Goal: Task Accomplishment & Management: Complete application form

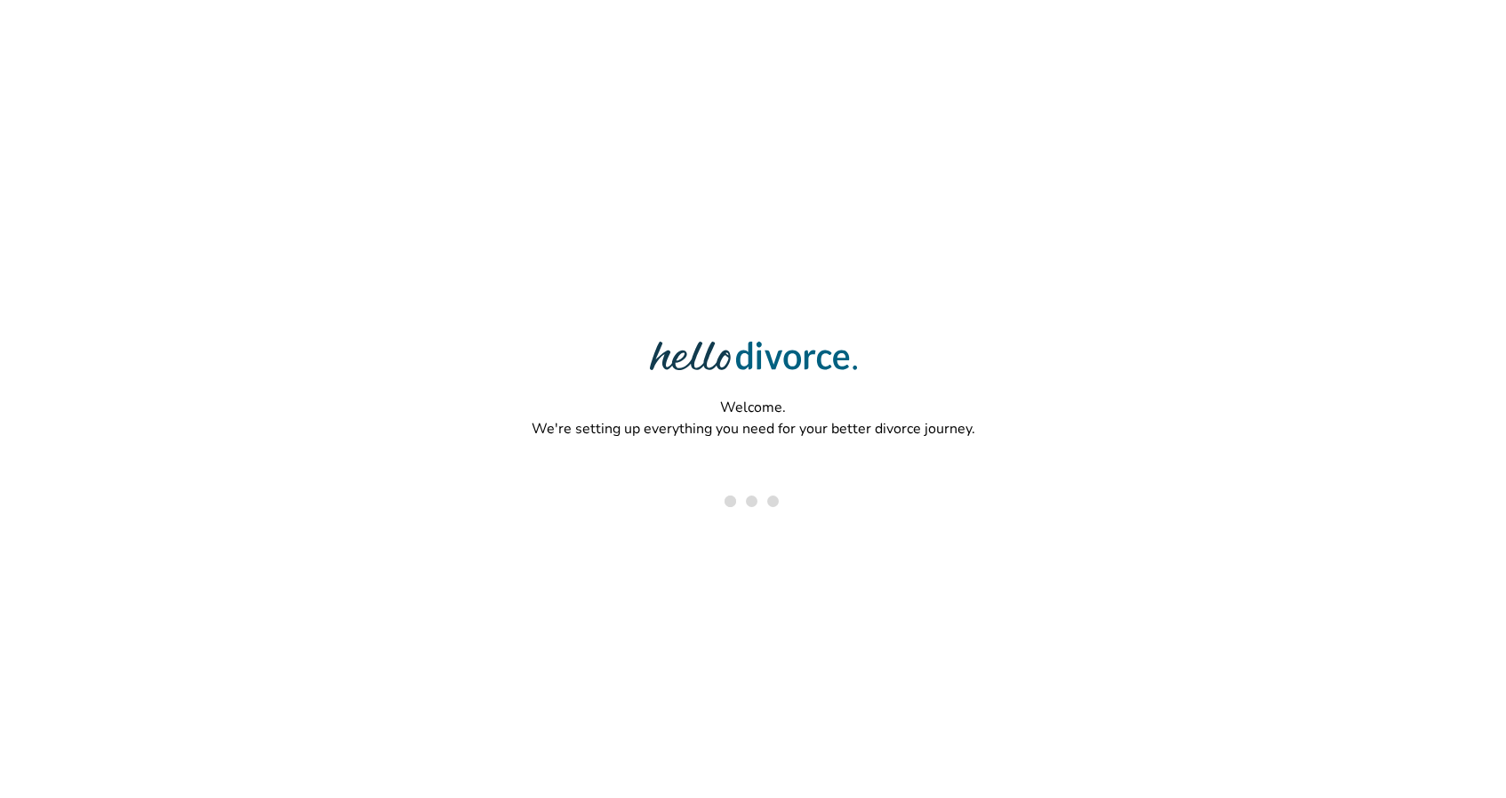
click at [905, 131] on html "Welcome. We're setting up everything you need for your better divorce journey." at bounding box center [753, 341] width 1506 height 682
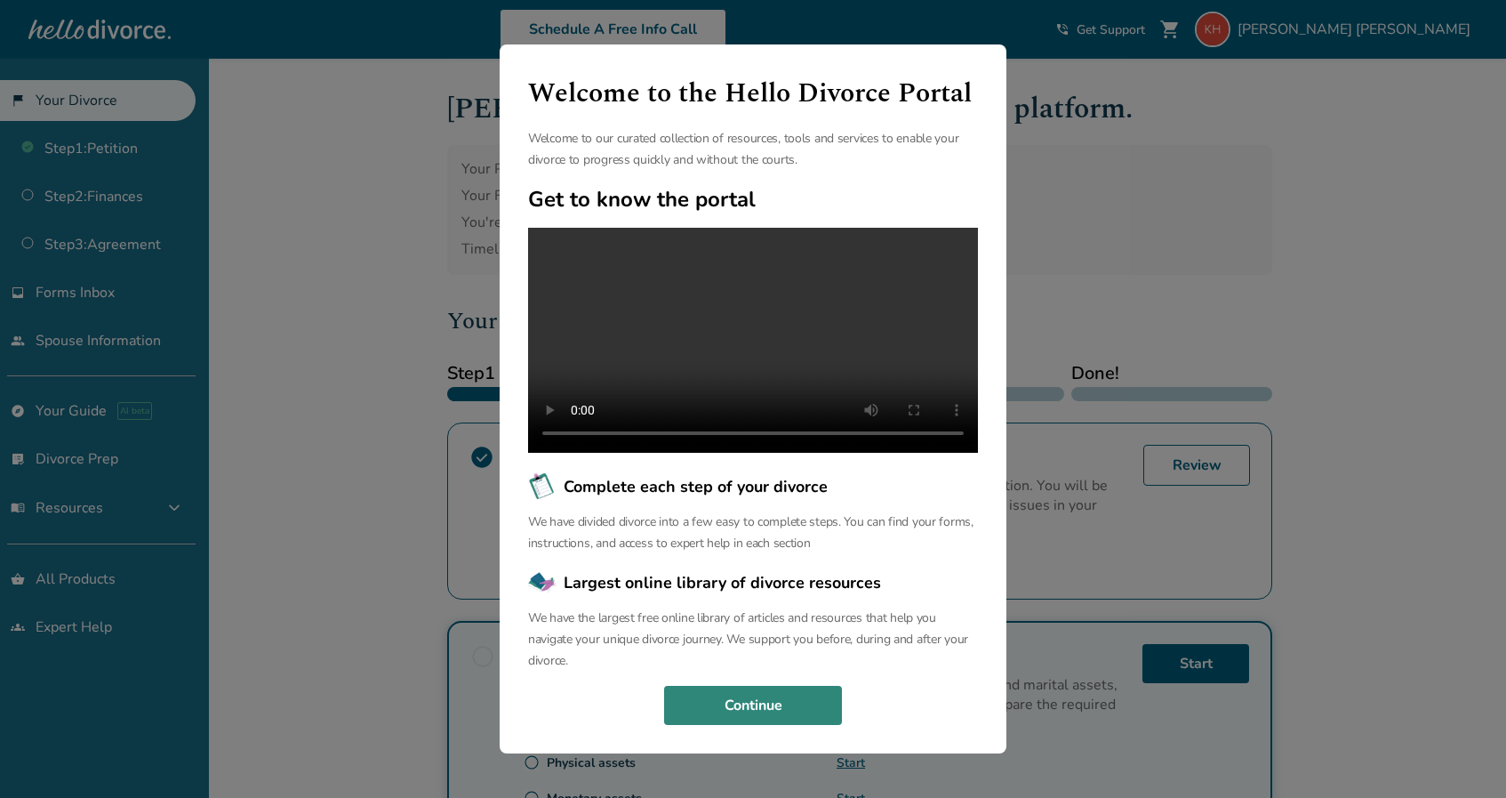
click at [748, 725] on button "Continue" at bounding box center [753, 705] width 178 height 39
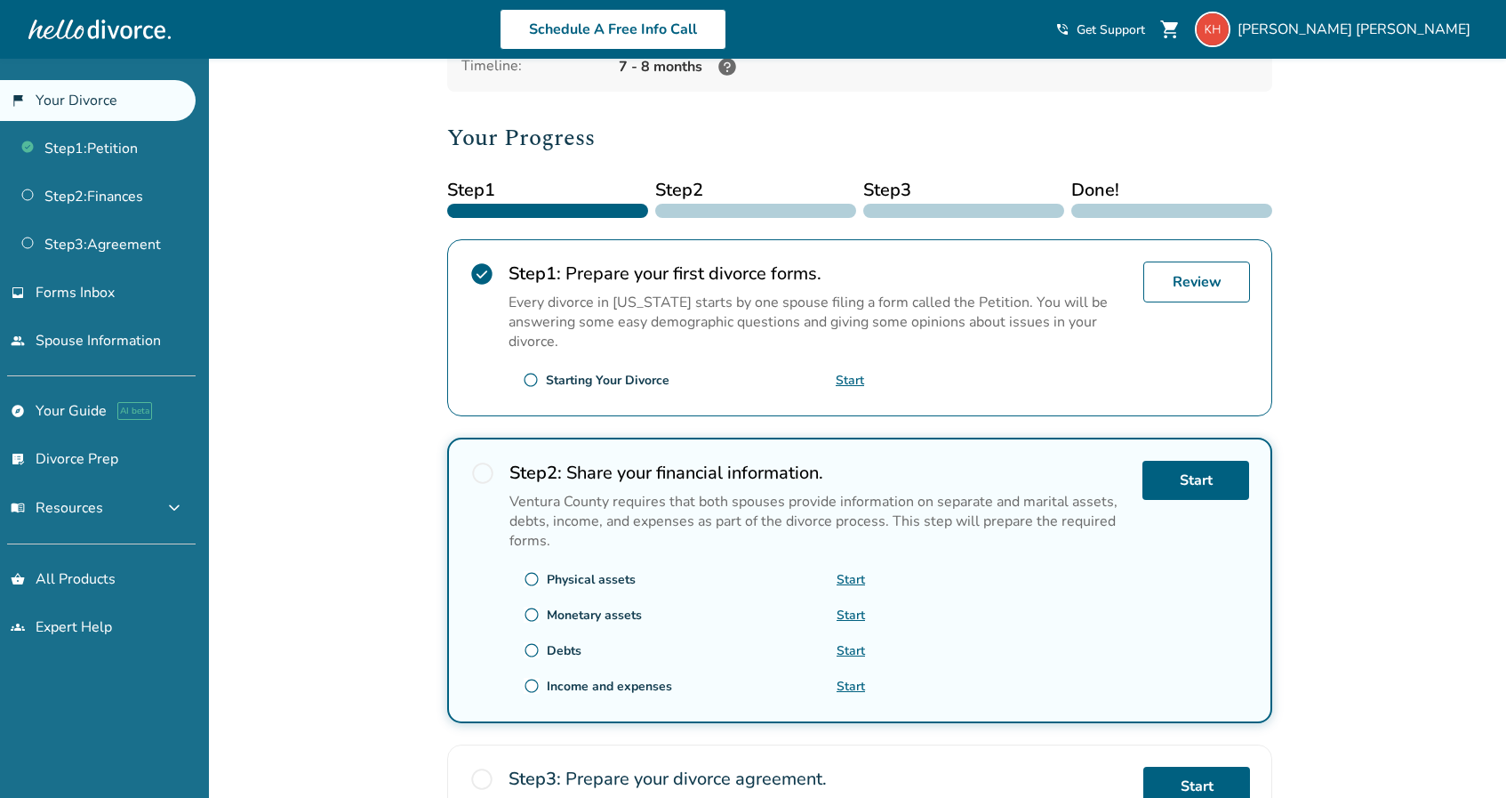
scroll to position [191, 0]
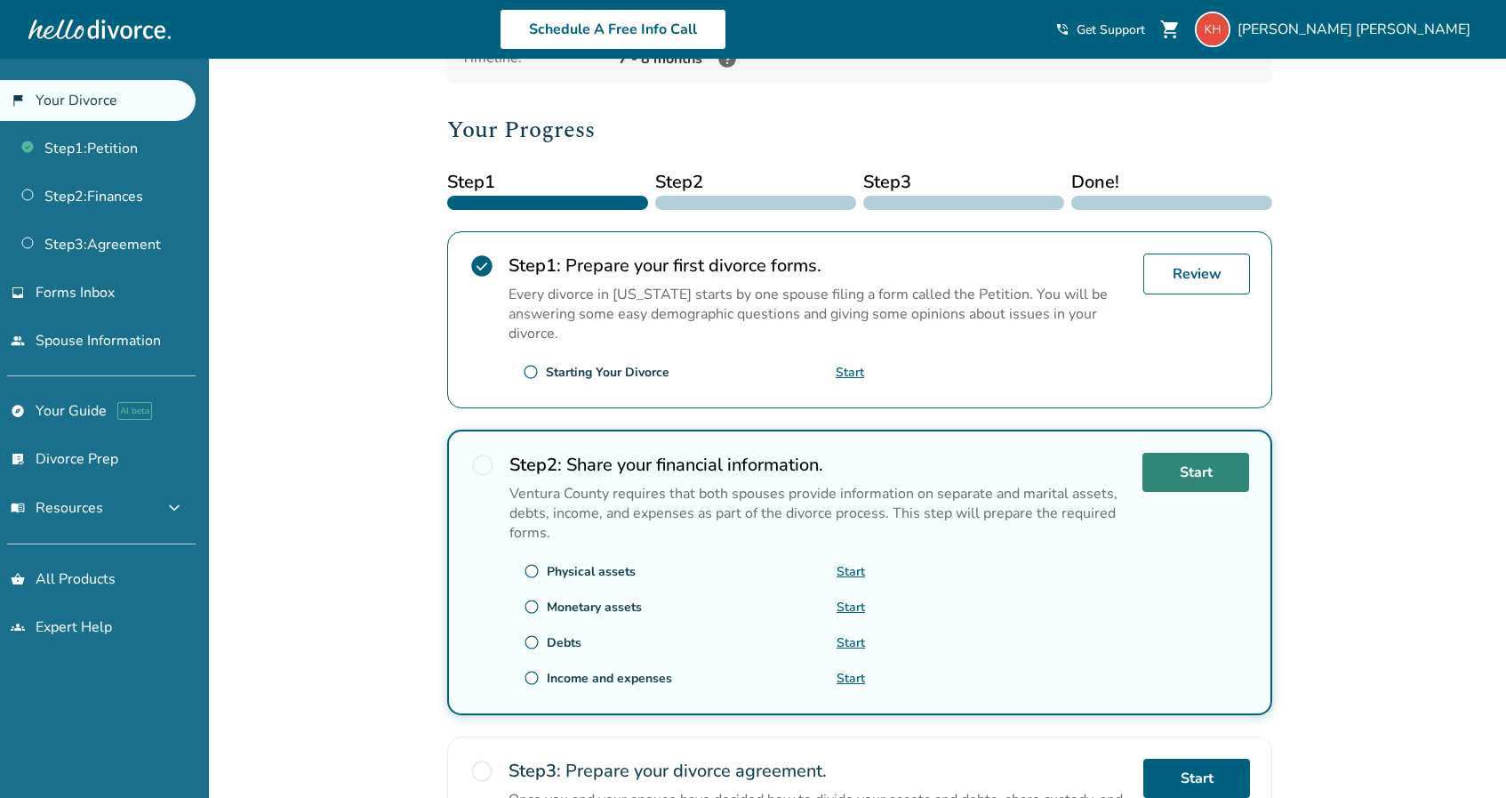
click at [1183, 471] on link "Start" at bounding box center [1196, 472] width 107 height 39
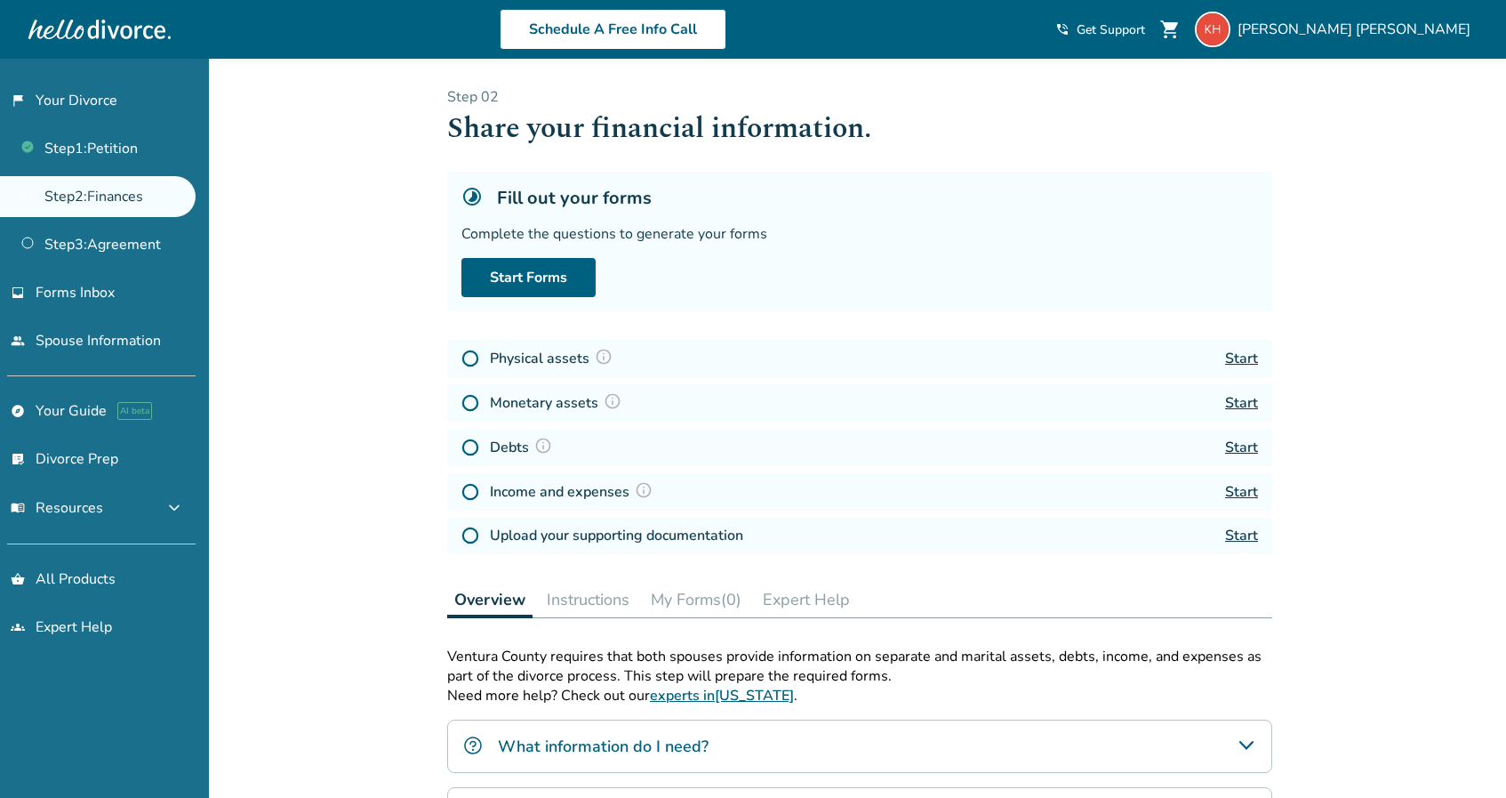
click at [1243, 356] on link "Start" at bounding box center [1241, 359] width 33 height 20
